Goal: Task Accomplishment & Management: Complete application form

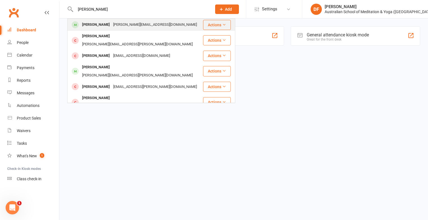
type input "[PERSON_NAME]"
click at [222, 25] on icon at bounding box center [224, 25] width 4 height 4
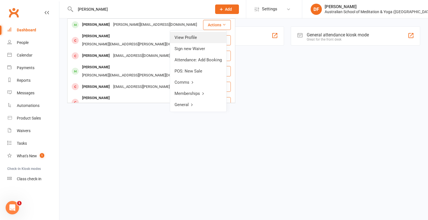
click at [198, 40] on link "View Profile" at bounding box center [198, 37] width 56 height 11
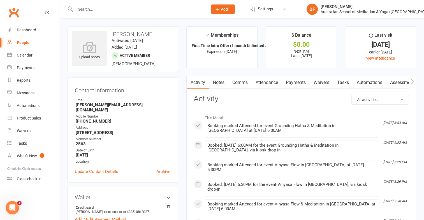
click at [90, 9] on input "text" at bounding box center [139, 9] width 130 height 8
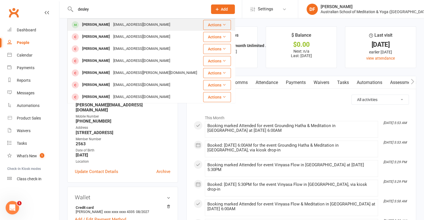
drag, startPoint x: 90, startPoint y: 8, endPoint x: 185, endPoint y: 22, distance: 96.5
click at [185, 18] on div "desley [PERSON_NAME] [EMAIL_ADDRESS][DOMAIN_NAME] Actions Desleigh Lindsay [EMA…" at bounding box center [135, 9] width 136 height 18
type input "desley"
click at [219, 27] on button "Actions" at bounding box center [217, 25] width 28 height 10
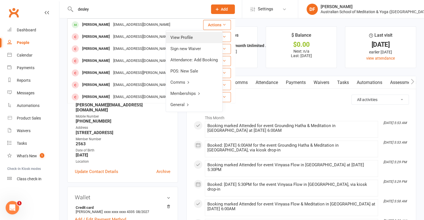
click at [186, 37] on link "View Profile" at bounding box center [194, 37] width 56 height 11
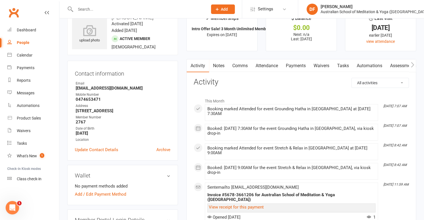
scroll to position [18, 0]
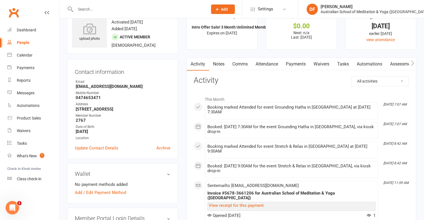
click at [85, 12] on input "text" at bounding box center [139, 9] width 130 height 8
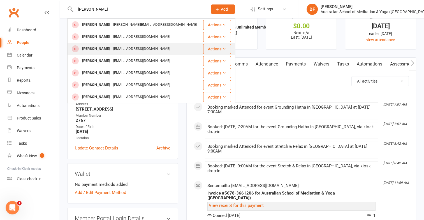
type input "[PERSON_NAME]"
click at [217, 50] on button "Actions" at bounding box center [217, 49] width 28 height 10
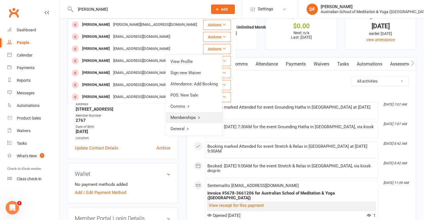
click at [194, 120] on link "Memberships" at bounding box center [194, 117] width 56 height 11
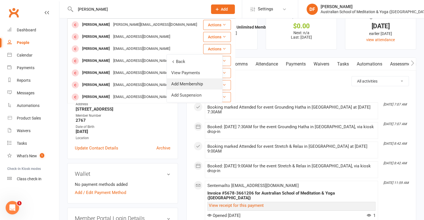
click at [186, 84] on link "Add Membership" at bounding box center [194, 83] width 55 height 11
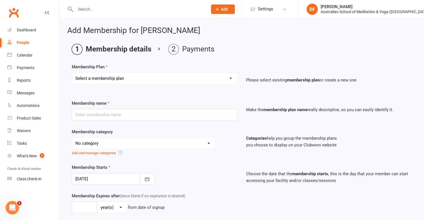
click at [232, 81] on select "Select a membership plan First Time Intro Offer (1 month Unlimited Meditation &…" at bounding box center [154, 78] width 165 height 11
select select "7"
click at [72, 73] on select "Select a membership plan First Time Intro Offer (1 month Unlimited Meditation &…" at bounding box center [154, 78] width 165 height 11
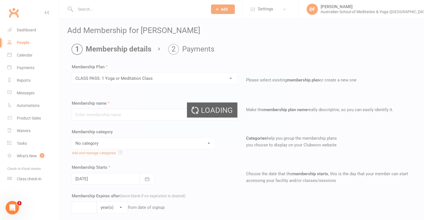
type input "CLASS PASS: 1 Yoga or Meditation Class"
select select "4"
type input "3"
select select "2"
type input "1"
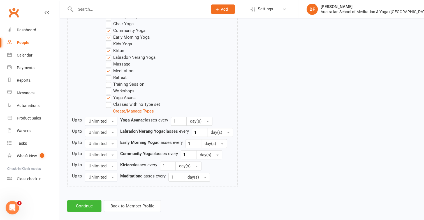
scroll to position [319, 0]
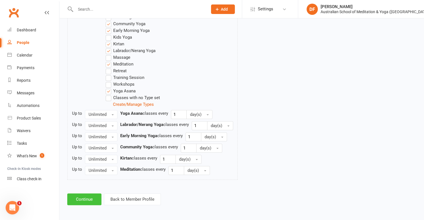
click at [92, 197] on button "Continue" at bounding box center [84, 199] width 34 height 12
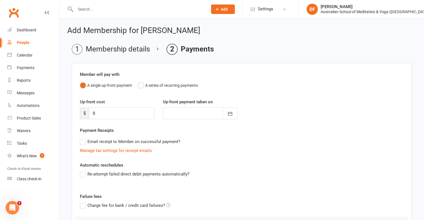
scroll to position [62, 0]
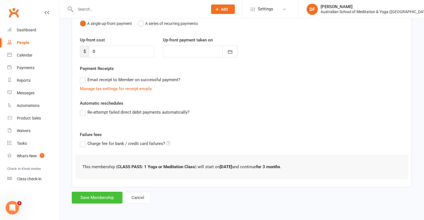
click at [92, 197] on button "Save Membership" at bounding box center [97, 198] width 51 height 12
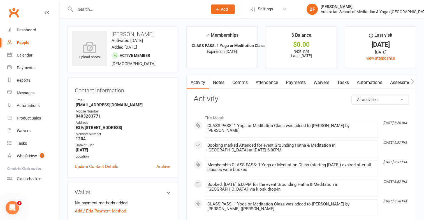
click at [82, 10] on input "text" at bounding box center [139, 9] width 130 height 8
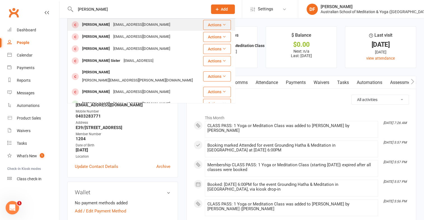
type input "kim sutton"
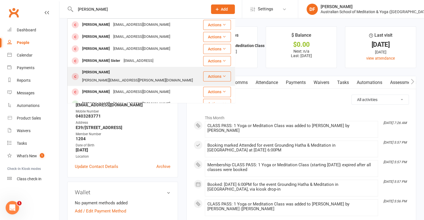
drag, startPoint x: 214, startPoint y: 24, endPoint x: 215, endPoint y: 69, distance: 45.4
click at [215, 69] on tbody "Kim Sutton ksuttonau@yahoo.com.au Actions Sue Sutton suttons23@yahoo.com.au Act…" at bounding box center [150, 150] width 167 height 262
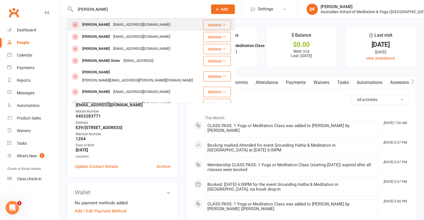
click at [212, 23] on button "Actions" at bounding box center [217, 25] width 28 height 10
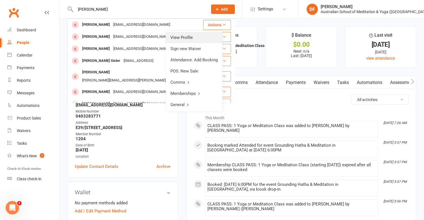
click at [178, 37] on link "View Profile" at bounding box center [194, 37] width 56 height 11
